Goal: Transaction & Acquisition: Obtain resource

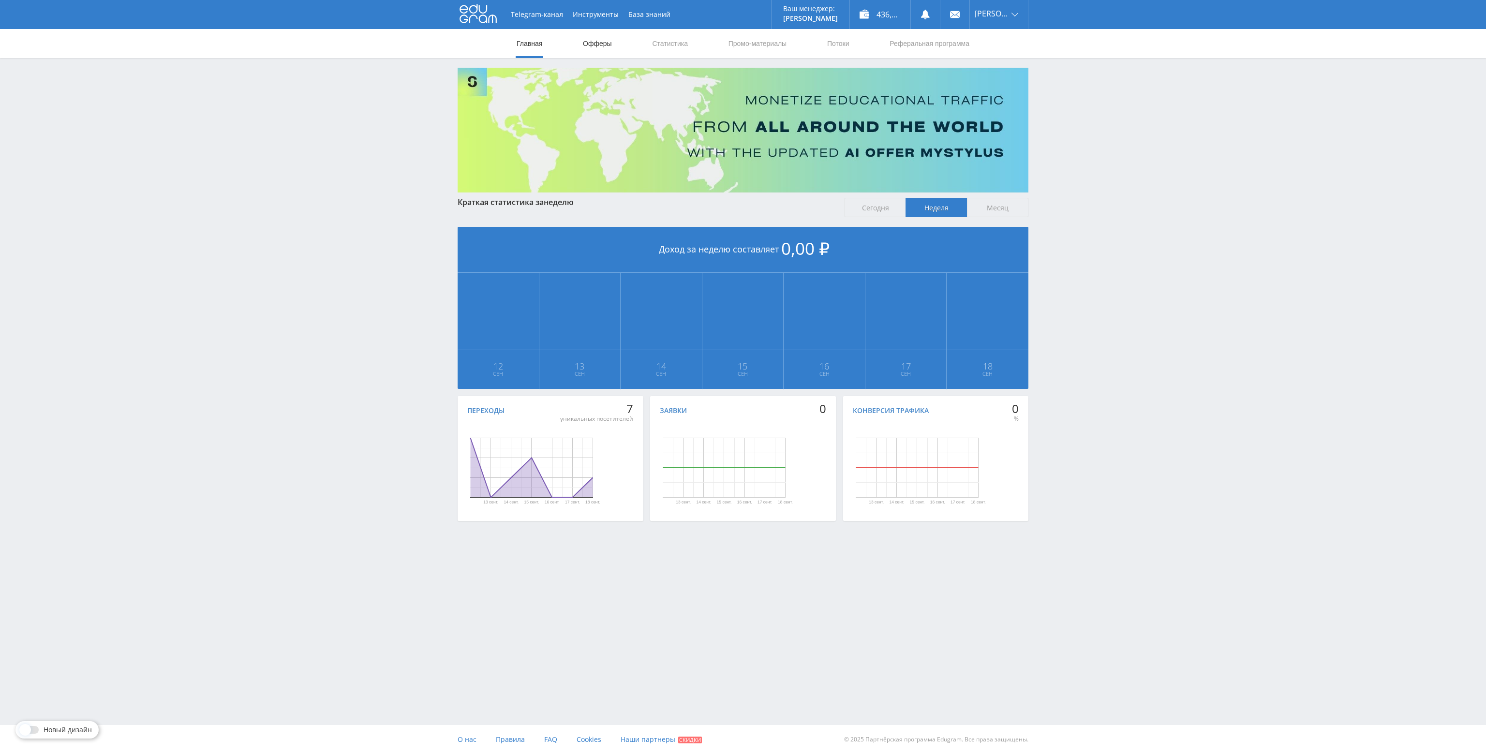
click at [587, 40] on link "Офферы" at bounding box center [597, 43] width 31 height 29
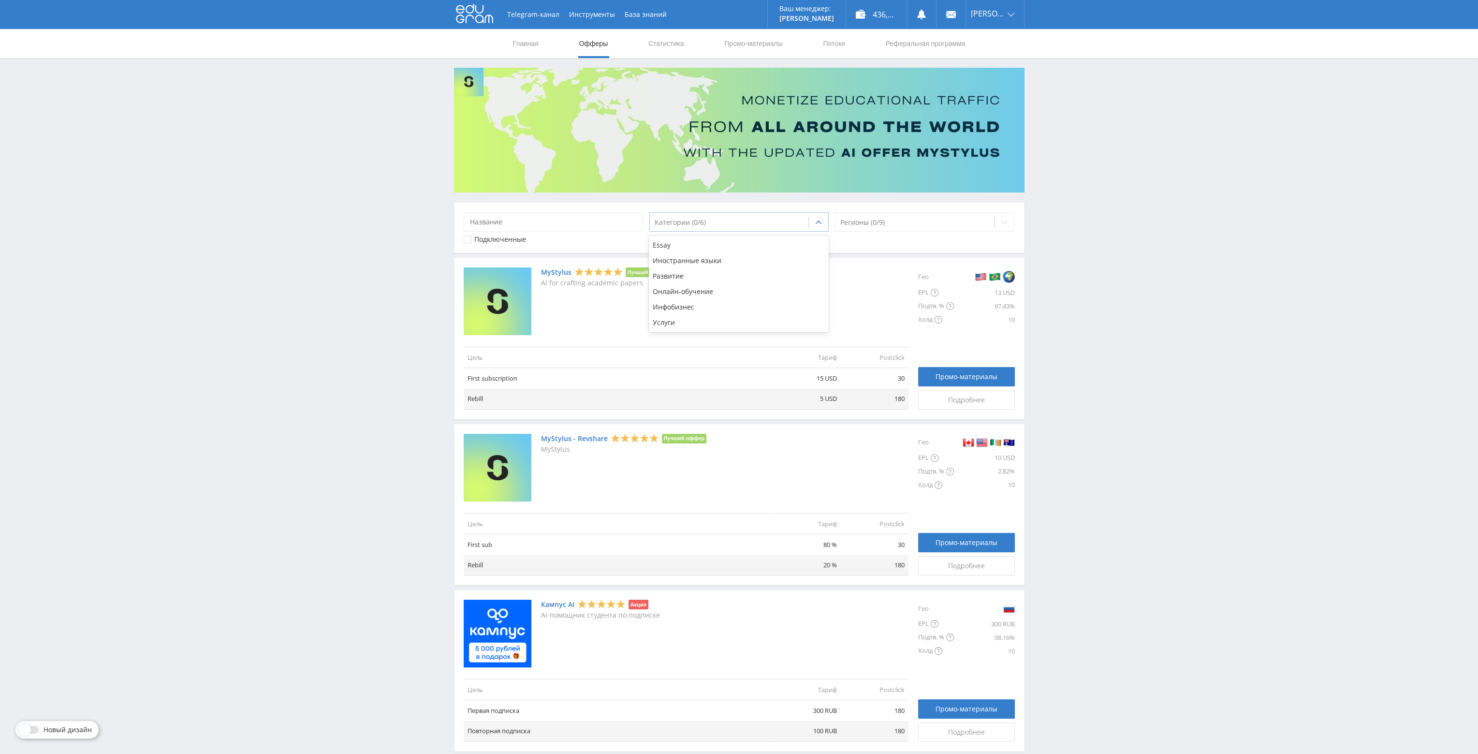
click at [692, 220] on div at bounding box center [729, 223] width 149 height 10
drag, startPoint x: 1139, startPoint y: 247, endPoint x: 1135, endPoint y: 251, distance: 6.2
click at [1139, 249] on div "Telegram-канал Инструменты База знаний Ваш менеджер: Alex Alex Online @edugram_…" at bounding box center [739, 749] width 1478 height 1499
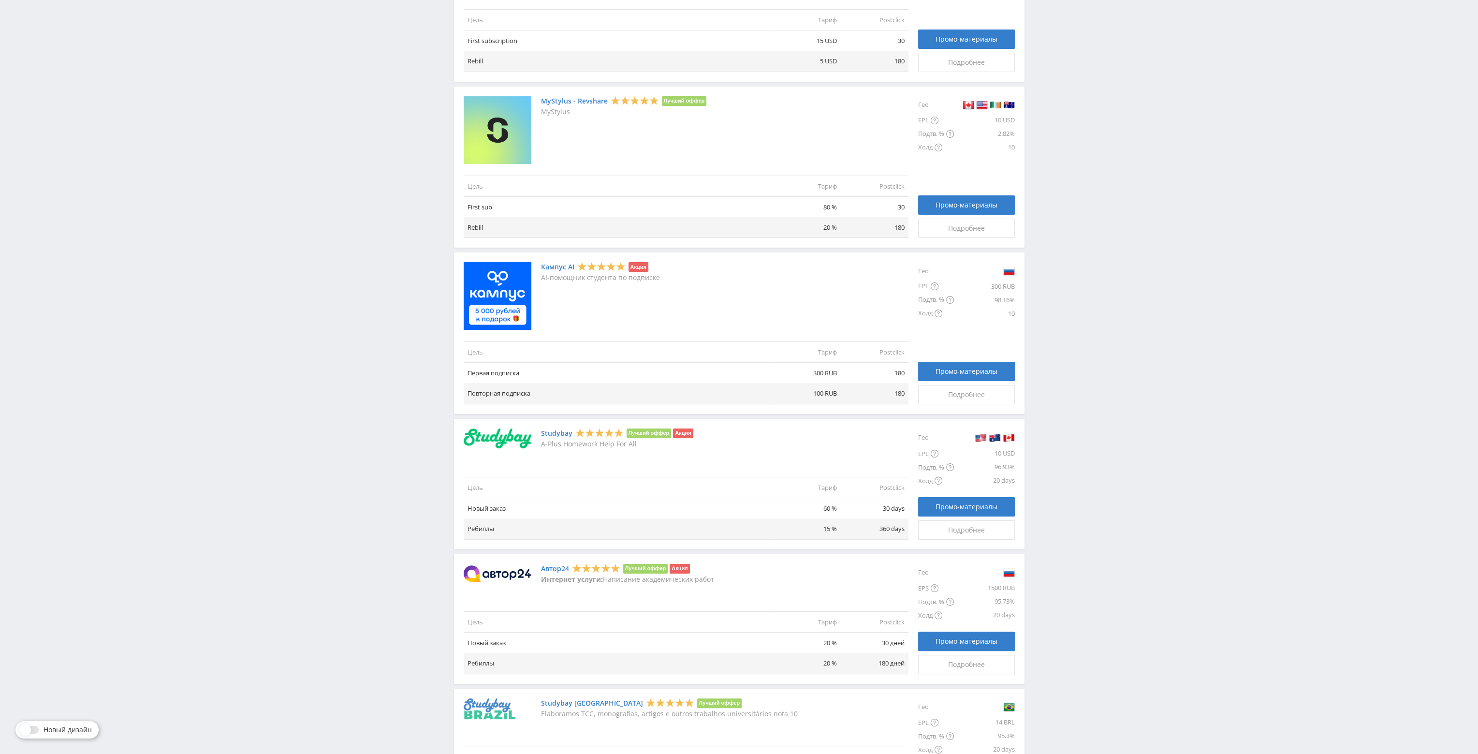
scroll to position [339, 0]
click at [553, 265] on link "Кампус AI" at bounding box center [557, 266] width 33 height 8
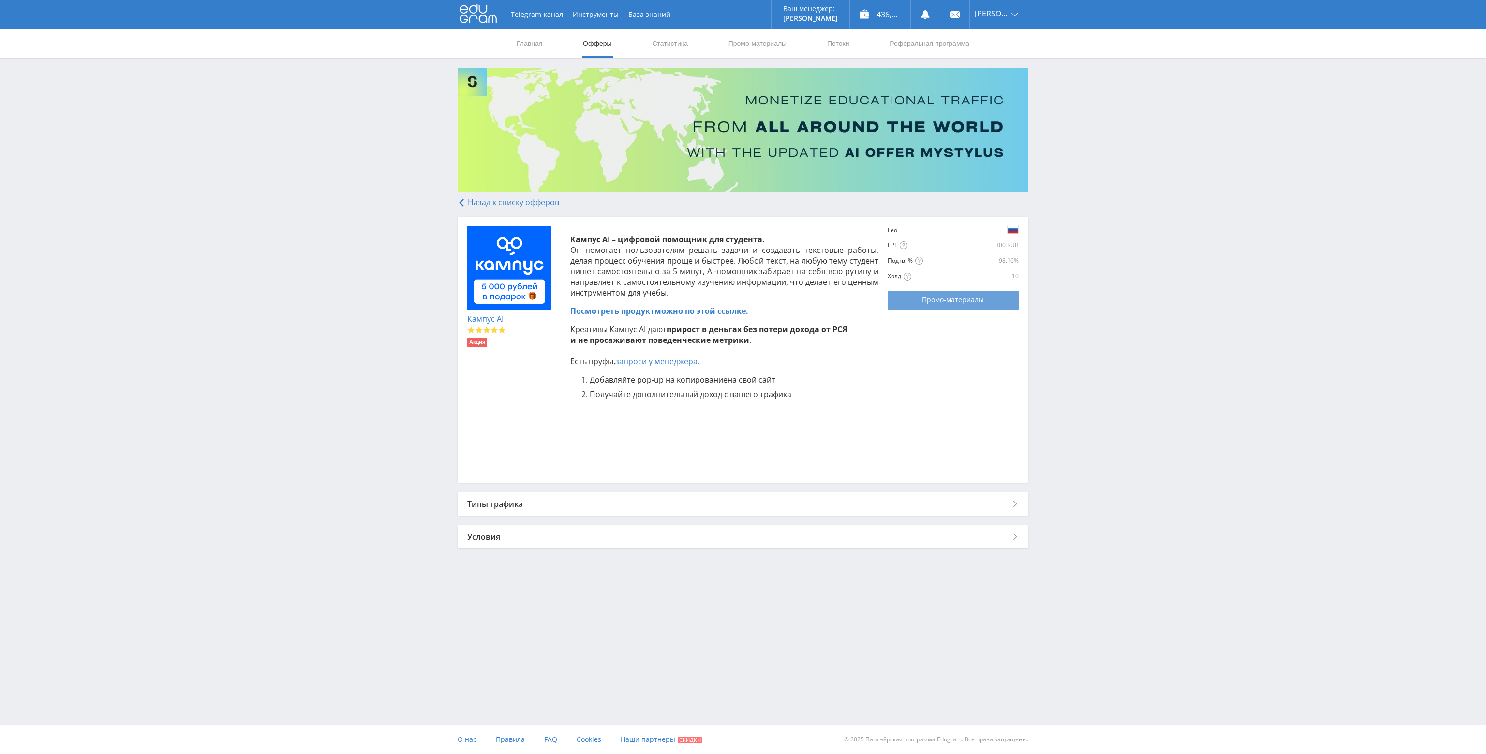
click at [945, 308] on link "Промо-материалы" at bounding box center [952, 300] width 131 height 19
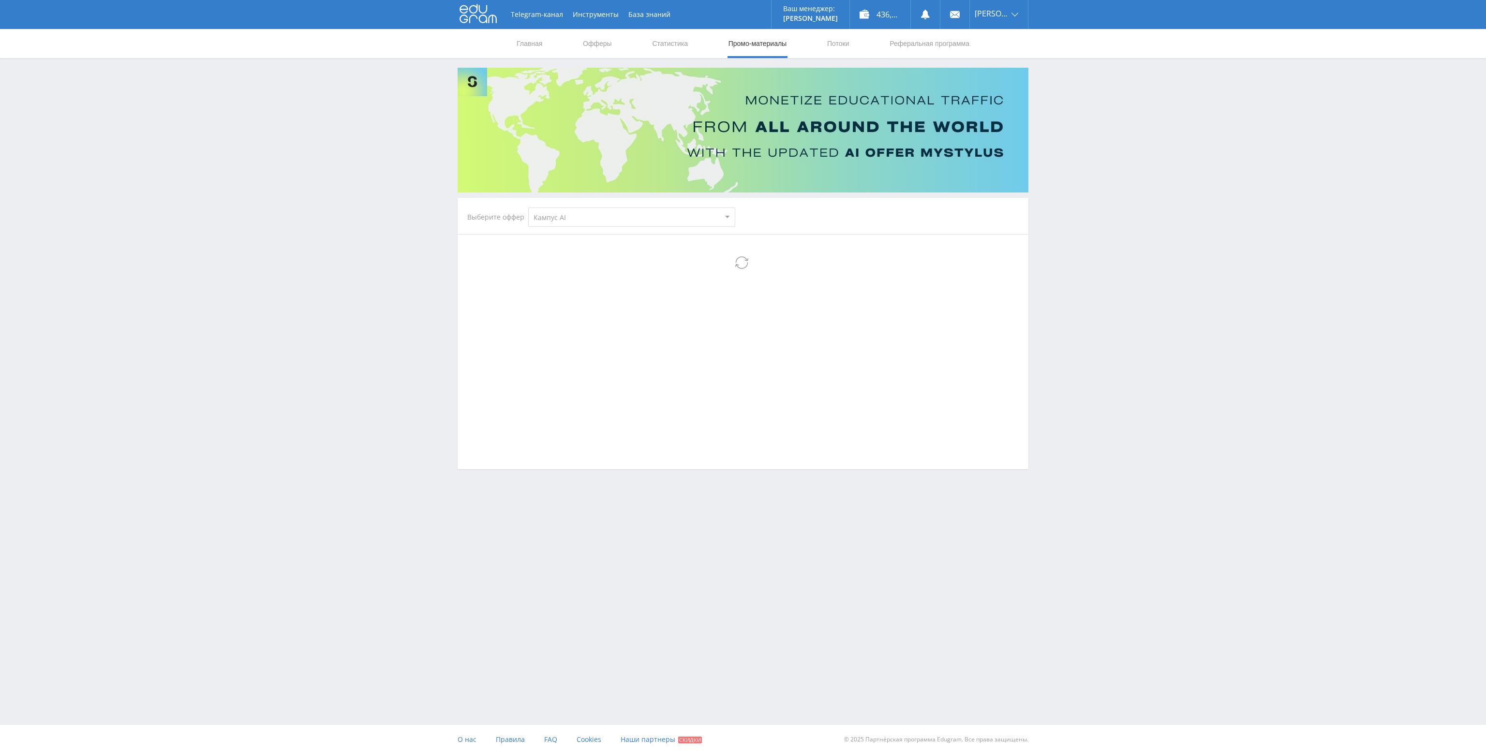
select select "340"
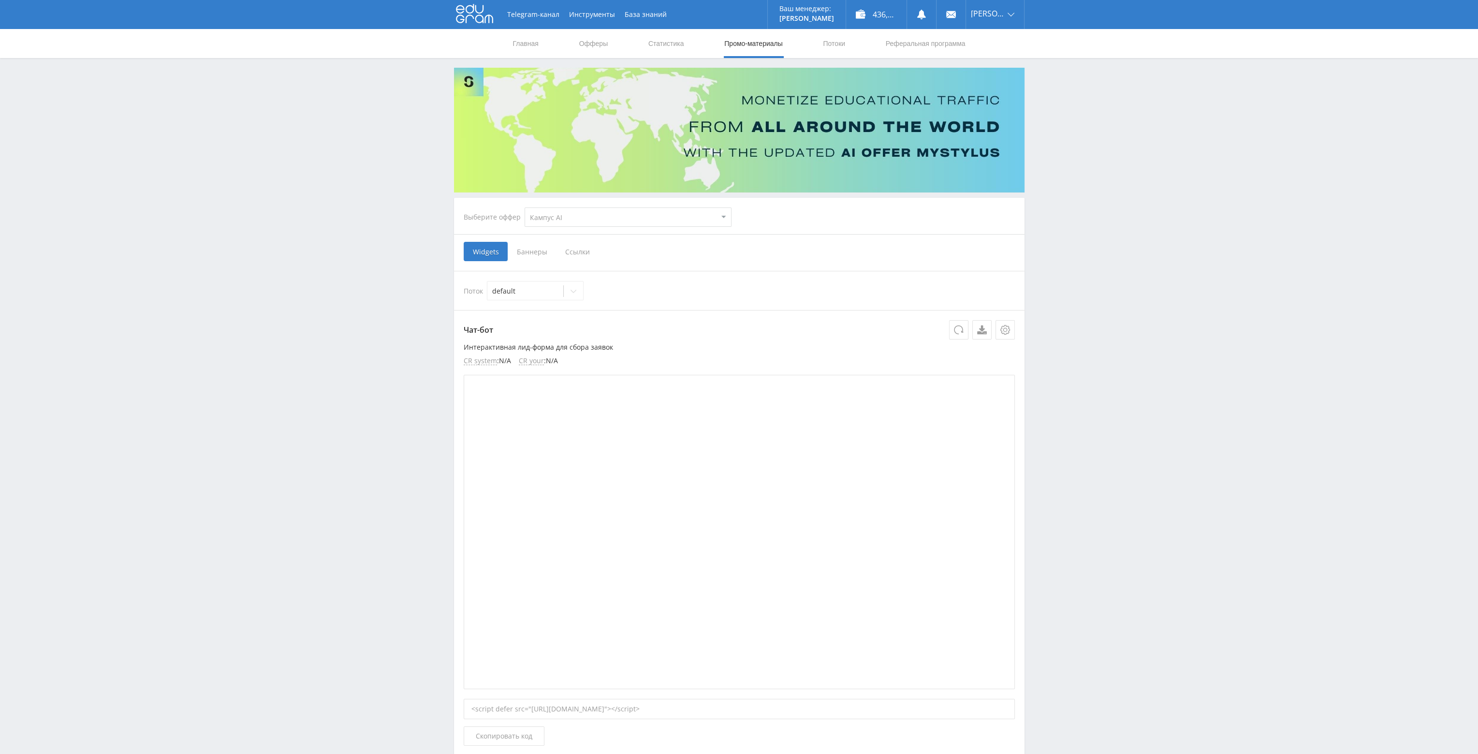
click at [583, 251] on span "Ссылки" at bounding box center [577, 251] width 43 height 19
click at [0, 0] on input "Ссылки" at bounding box center [0, 0] width 0 height 0
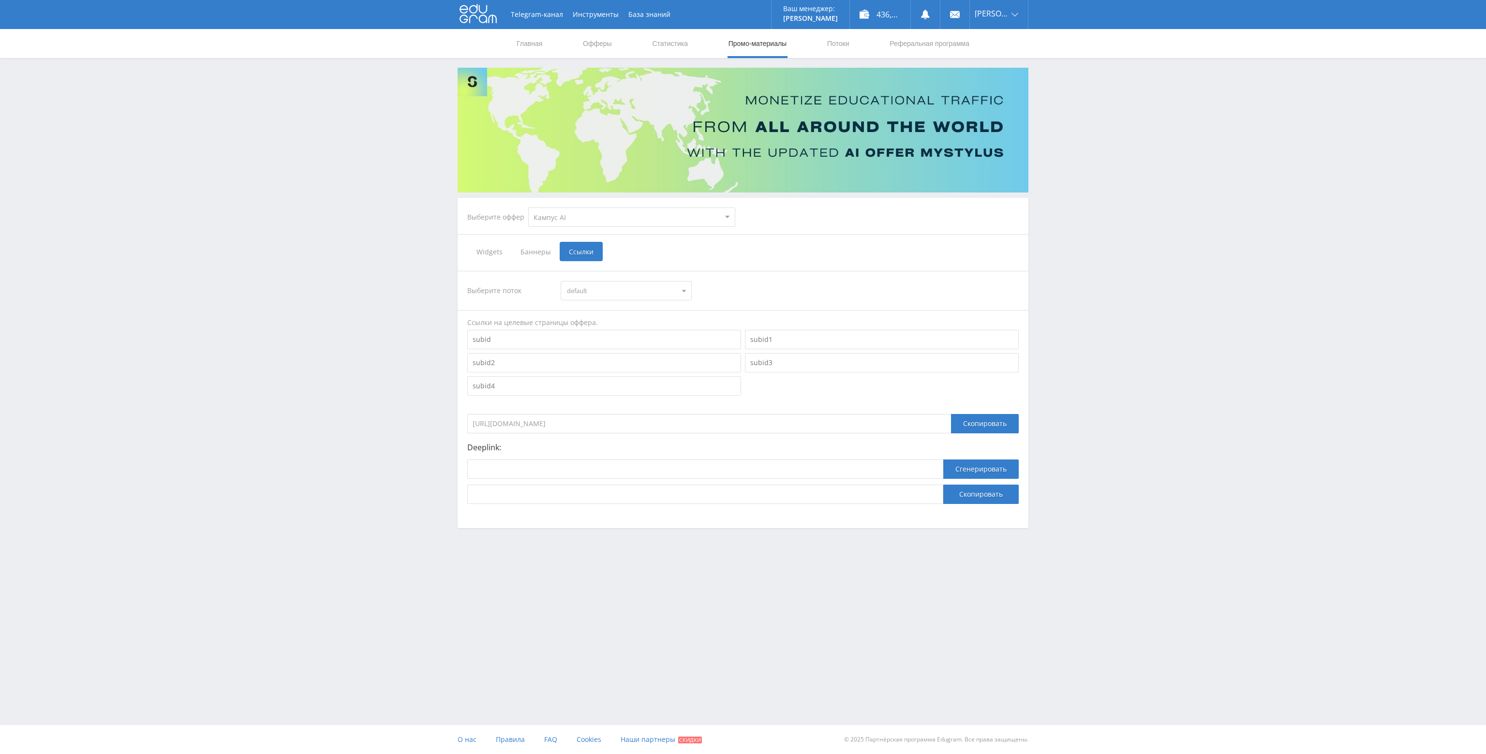
click at [664, 424] on input "[URL][DOMAIN_NAME]" at bounding box center [709, 423] width 484 height 19
click at [637, 294] on span "default" at bounding box center [621, 290] width 109 height 18
click at [994, 15] on span "[PERSON_NAME]" at bounding box center [992, 14] width 34 height 8
click at [993, 40] on link "Профиль" at bounding box center [999, 38] width 58 height 18
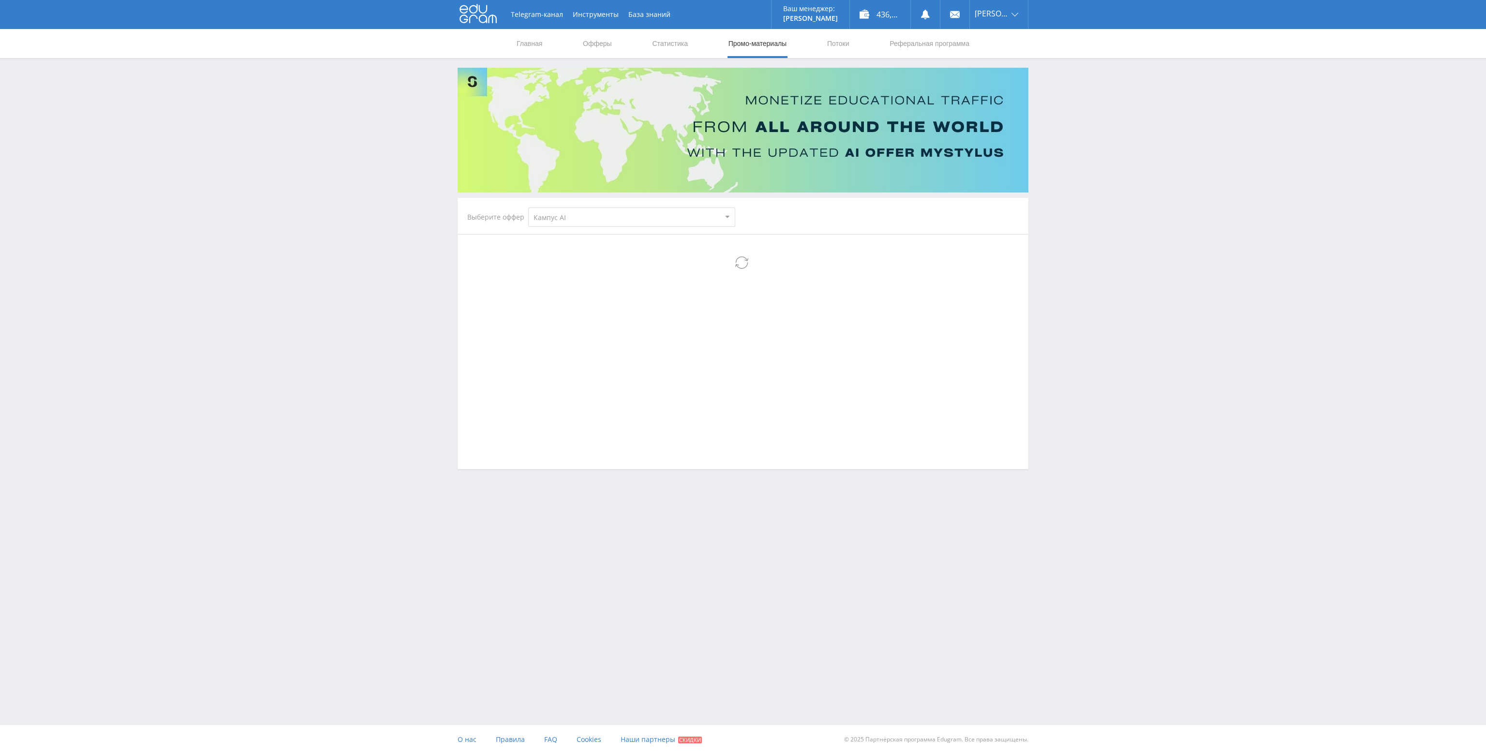
select select "340"
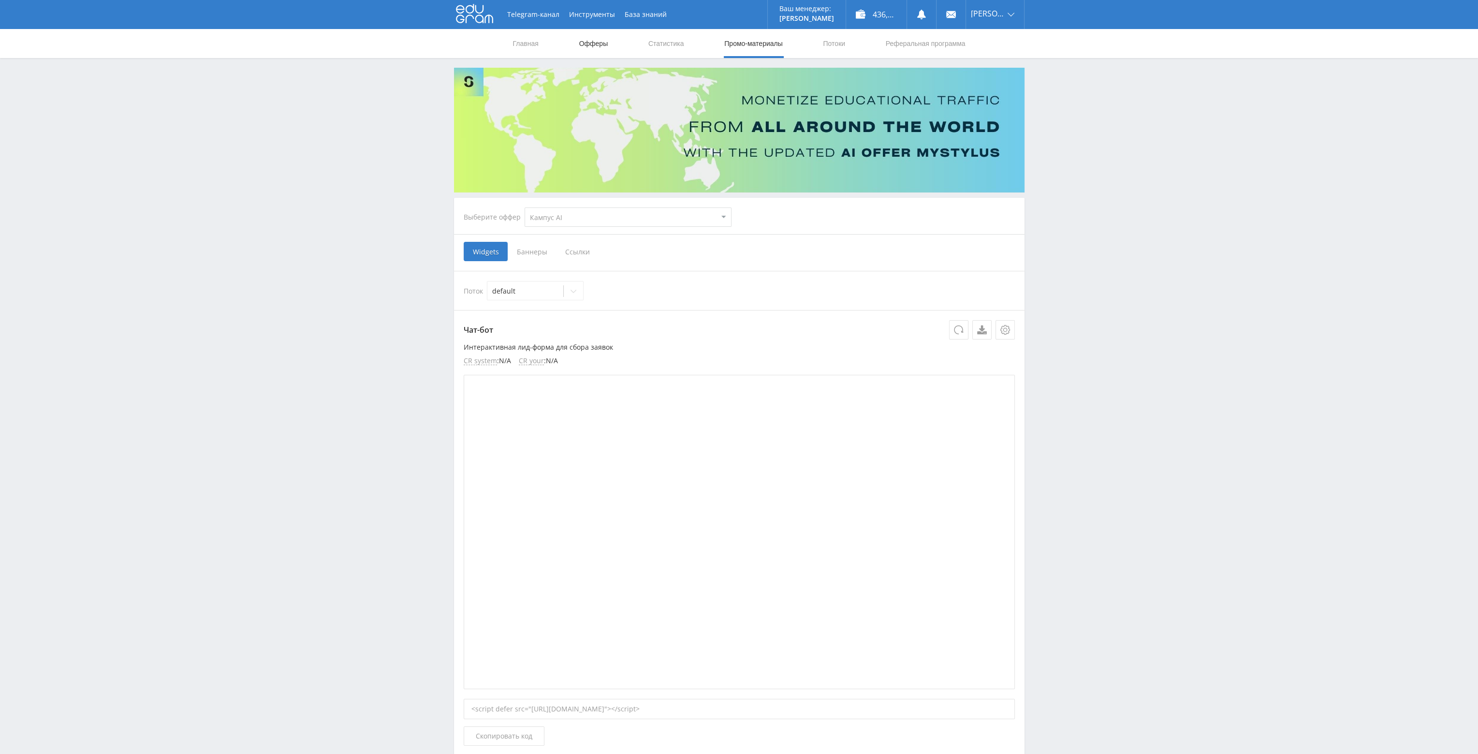
click at [595, 42] on link "Офферы" at bounding box center [593, 43] width 31 height 29
